Goal: Navigation & Orientation: Find specific page/section

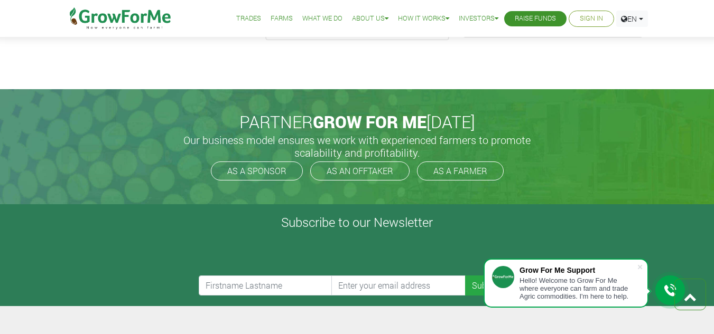
drag, startPoint x: 289, startPoint y: 76, endPoint x: 305, endPoint y: 191, distance: 116.3
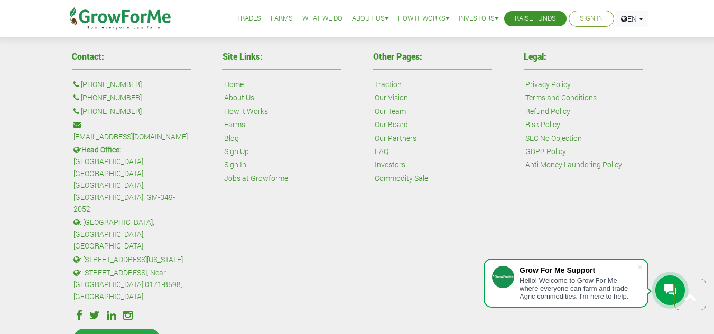
scroll to position [2421, 0]
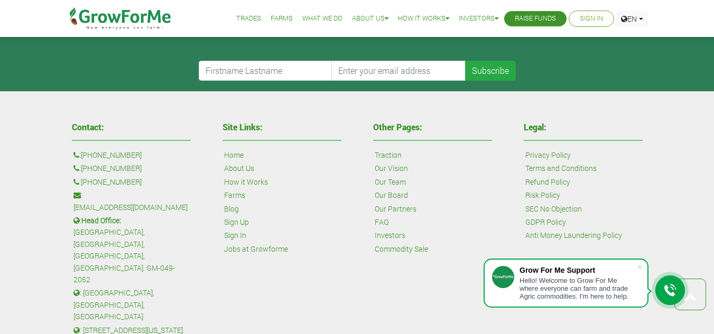
click at [244, 170] on link "About Us" at bounding box center [239, 169] width 30 height 12
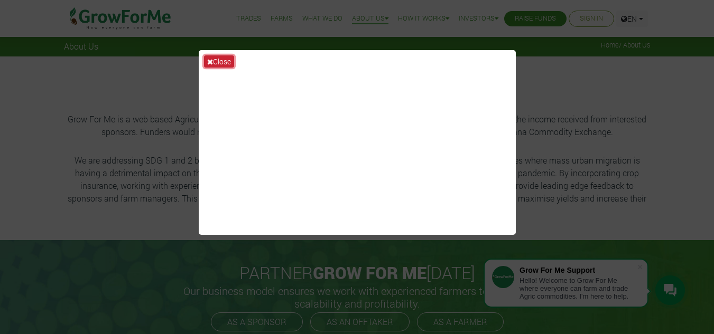
click at [227, 55] on button "Close" at bounding box center [219, 61] width 30 height 12
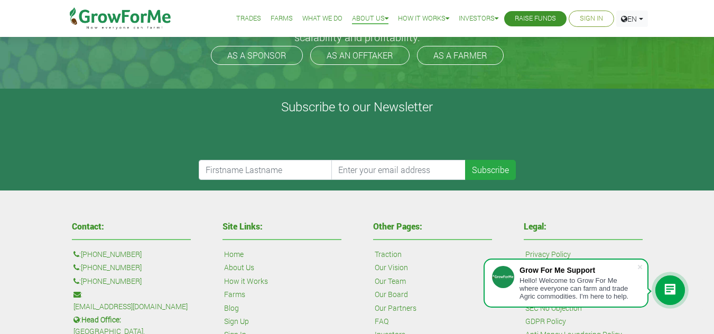
scroll to position [472, 0]
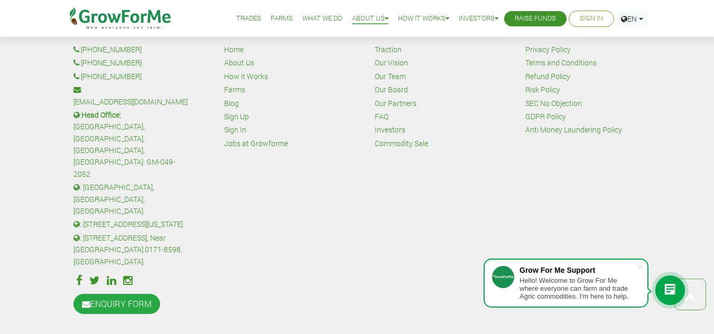
drag, startPoint x: 482, startPoint y: 99, endPoint x: 489, endPoint y: 193, distance: 93.7
